Goal: Navigation & Orientation: Find specific page/section

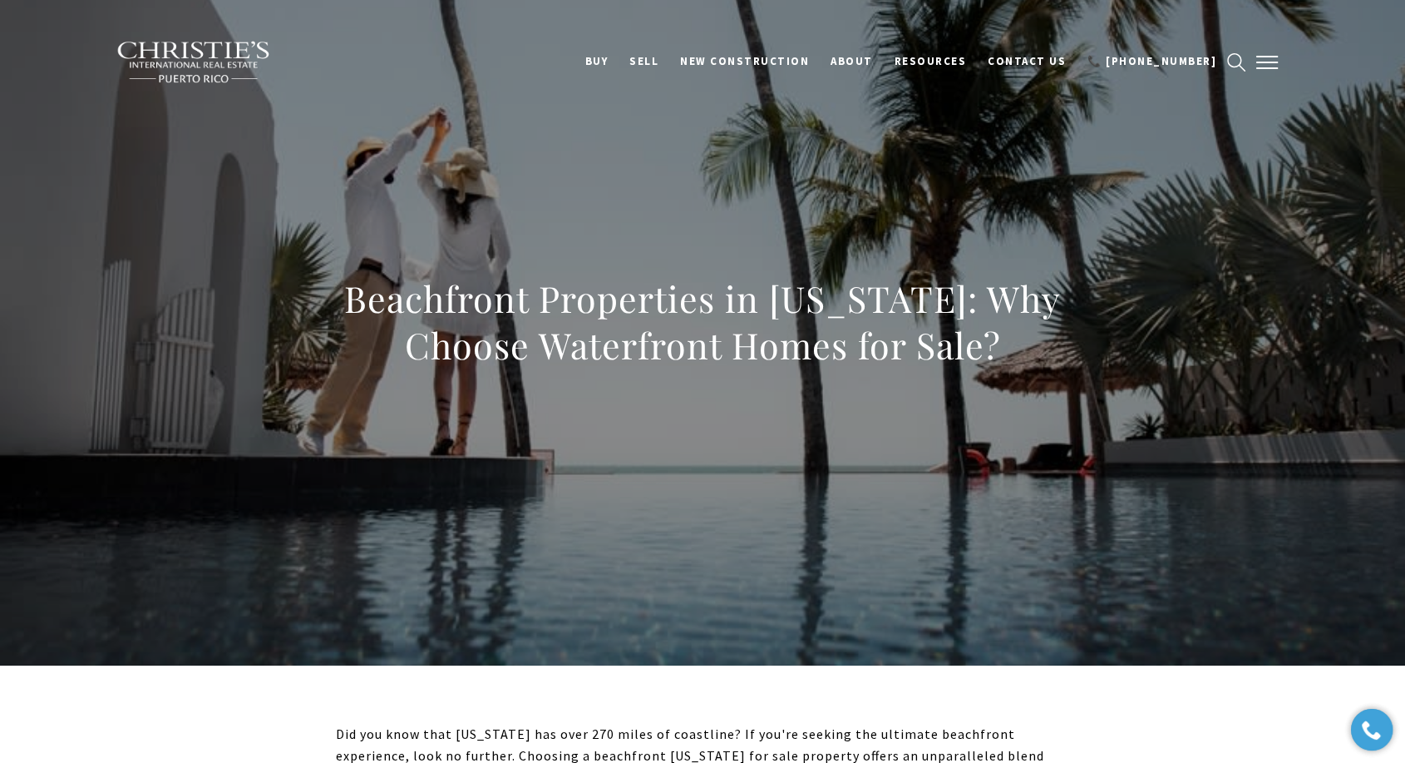
click at [1264, 62] on span "button" at bounding box center [1267, 63] width 22 height 2
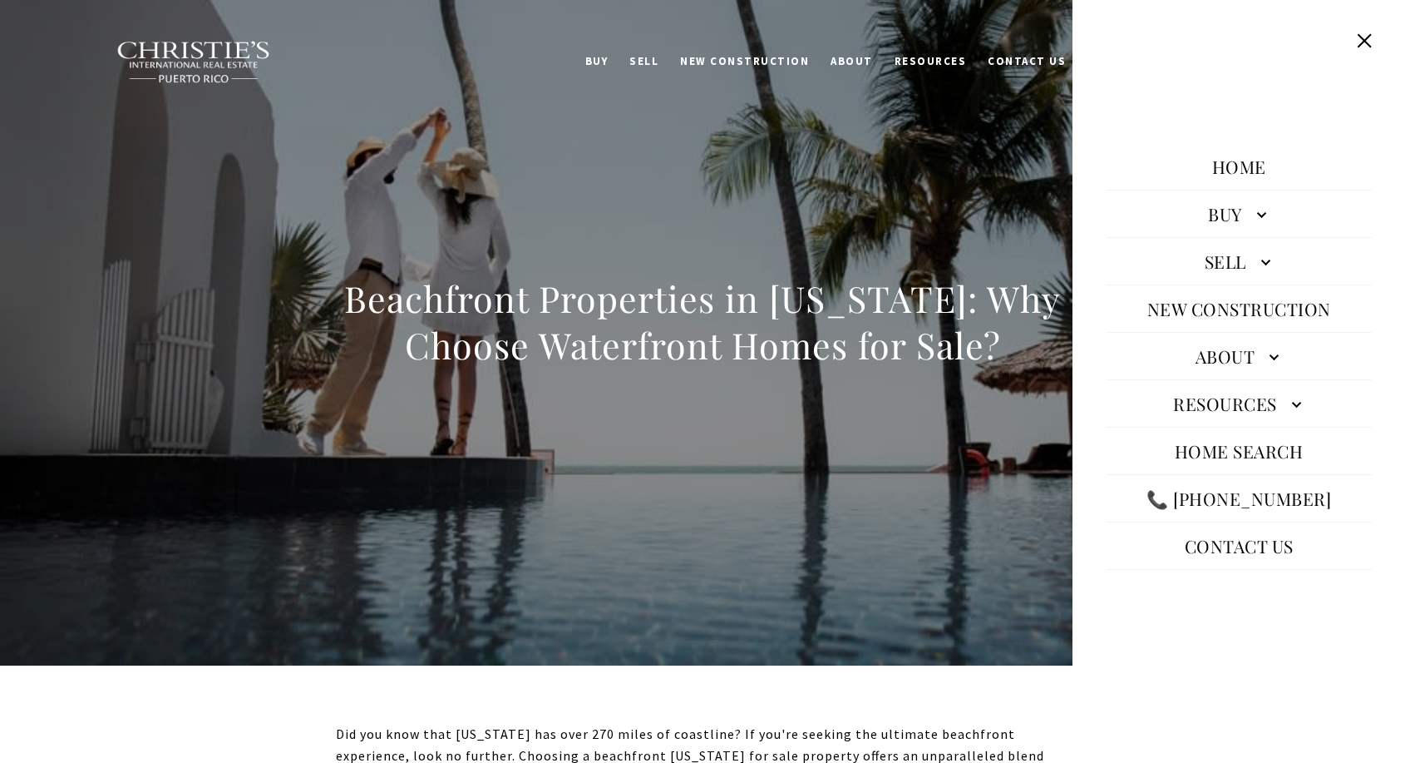
click at [1363, 35] on button at bounding box center [1365, 41] width 32 height 32
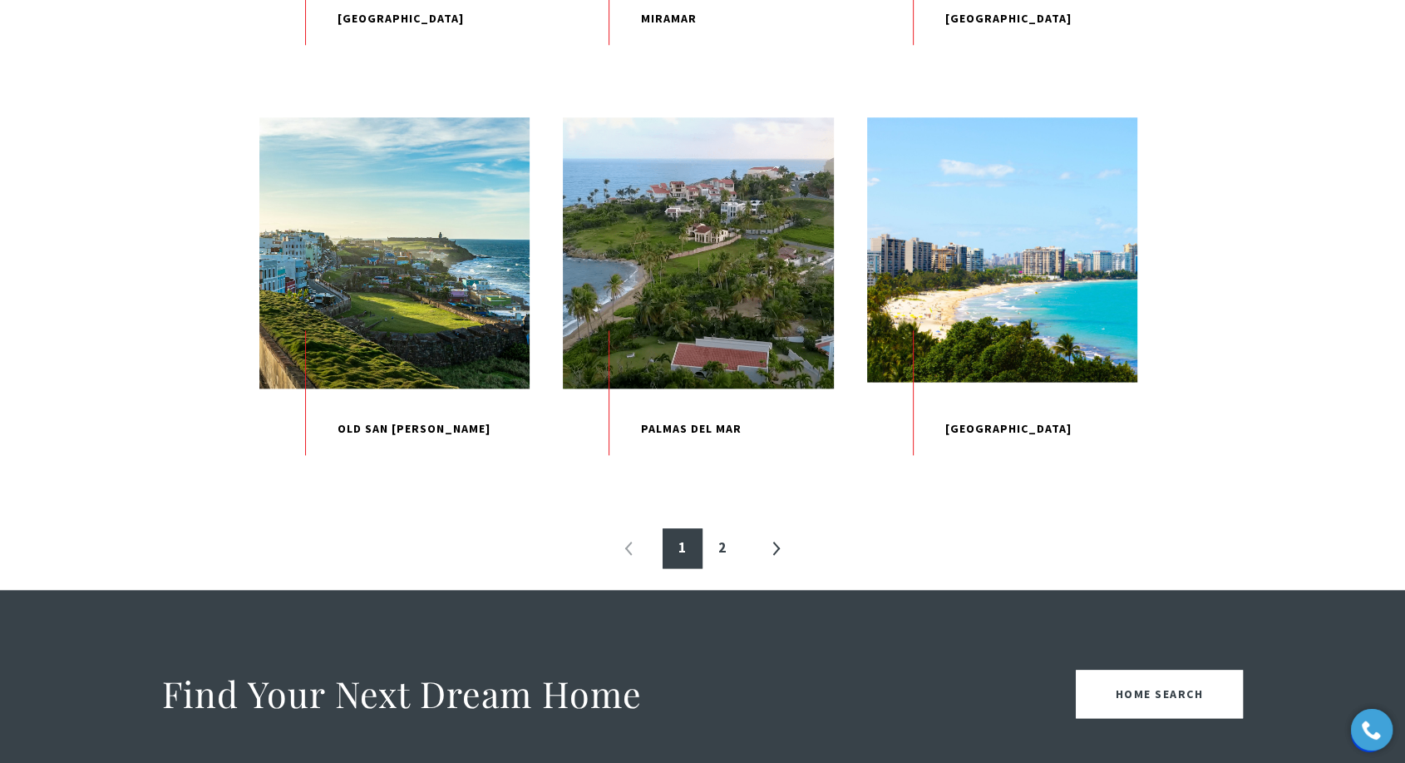
scroll to position [1755, 0]
